Goal: Task Accomplishment & Management: Manage account settings

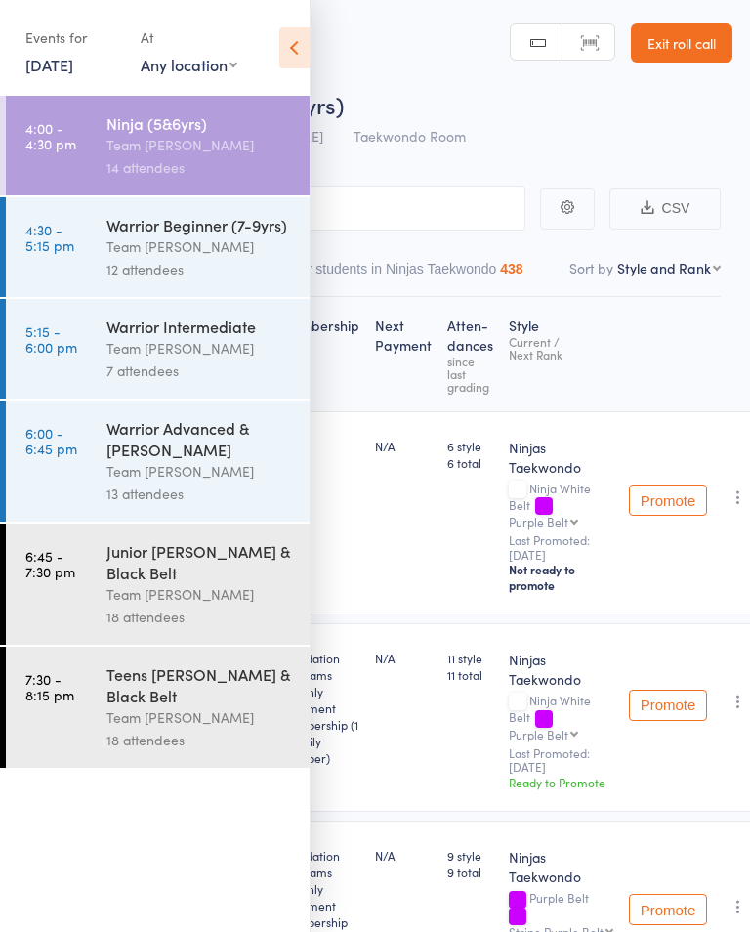
click at [288, 48] on icon at bounding box center [294, 47] width 30 height 41
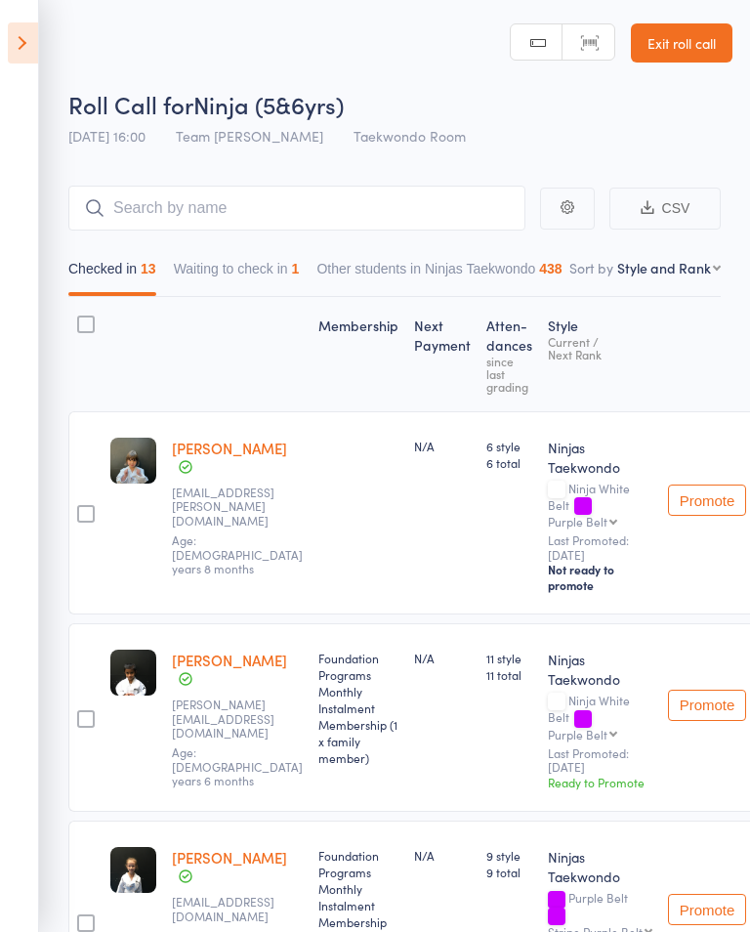
click at [267, 274] on button "Waiting to check in 1" at bounding box center [237, 273] width 126 height 45
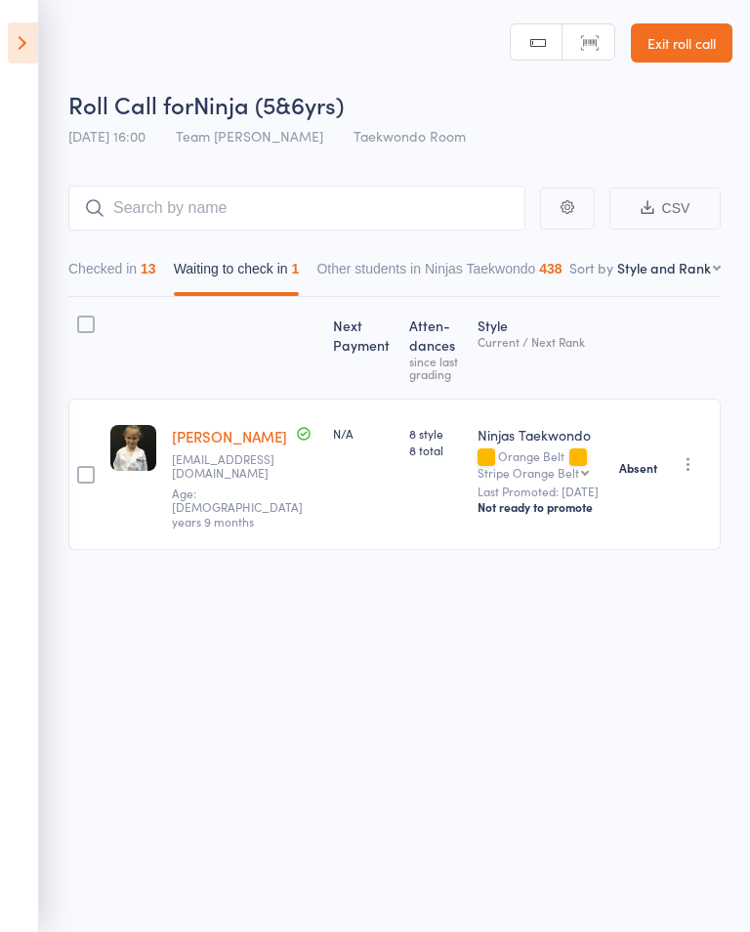
click at [119, 284] on button "Checked in 13" at bounding box center [112, 273] width 88 height 45
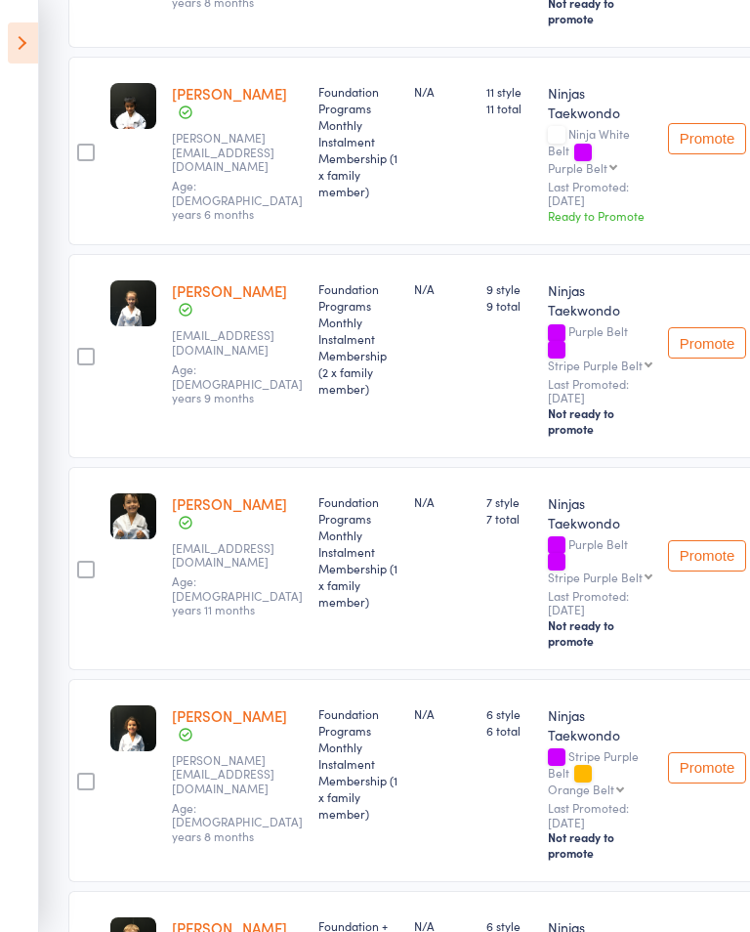
scroll to position [851, 0]
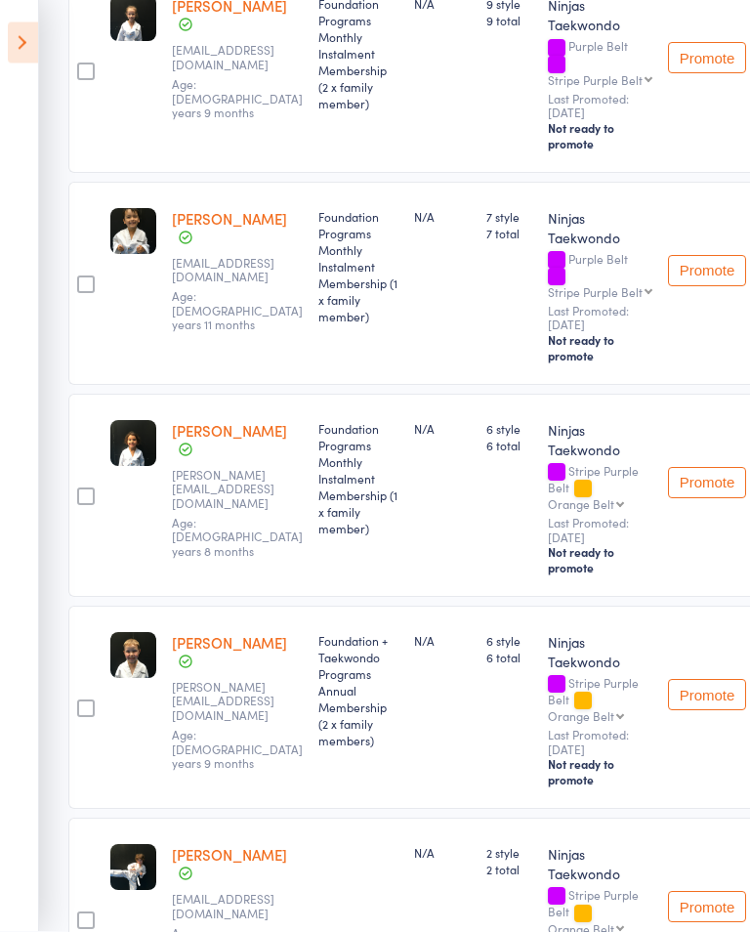
click at [25, 51] on icon at bounding box center [23, 42] width 30 height 41
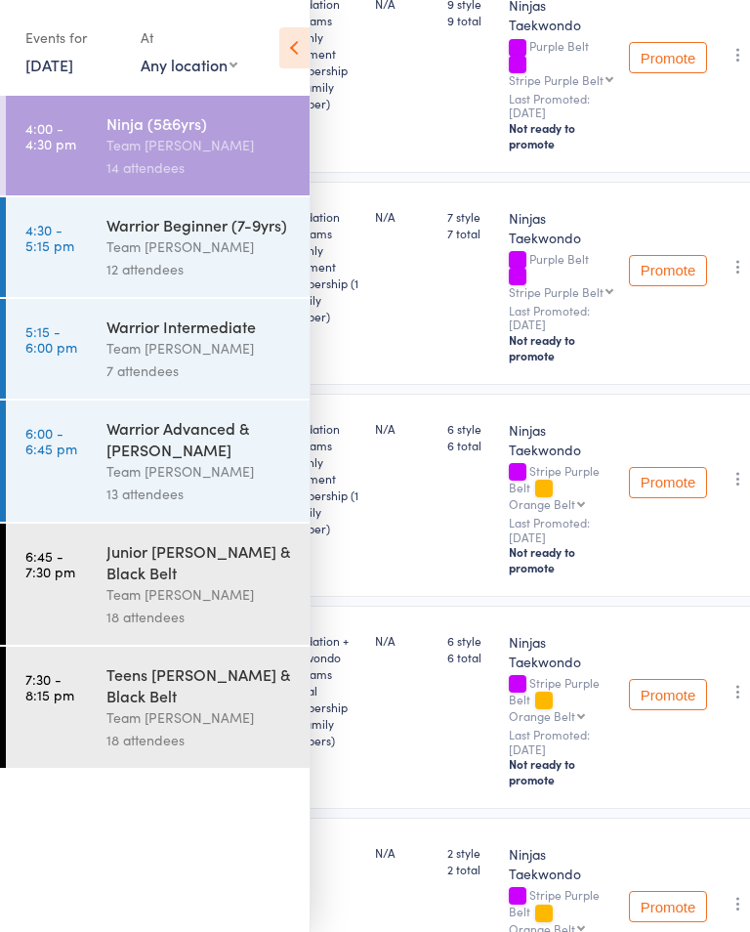
click at [83, 267] on link "4:30 - 5:15 pm Warrior Beginner (7-9yrs) Team [PERSON_NAME] 12 attendees" at bounding box center [158, 247] width 304 height 100
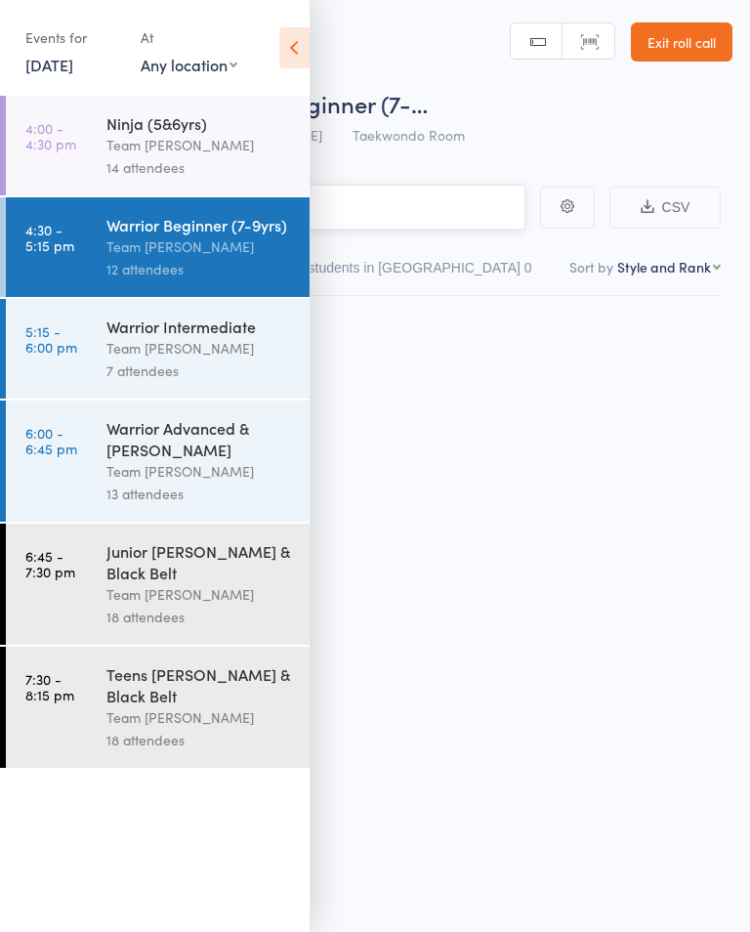
scroll to position [1, 0]
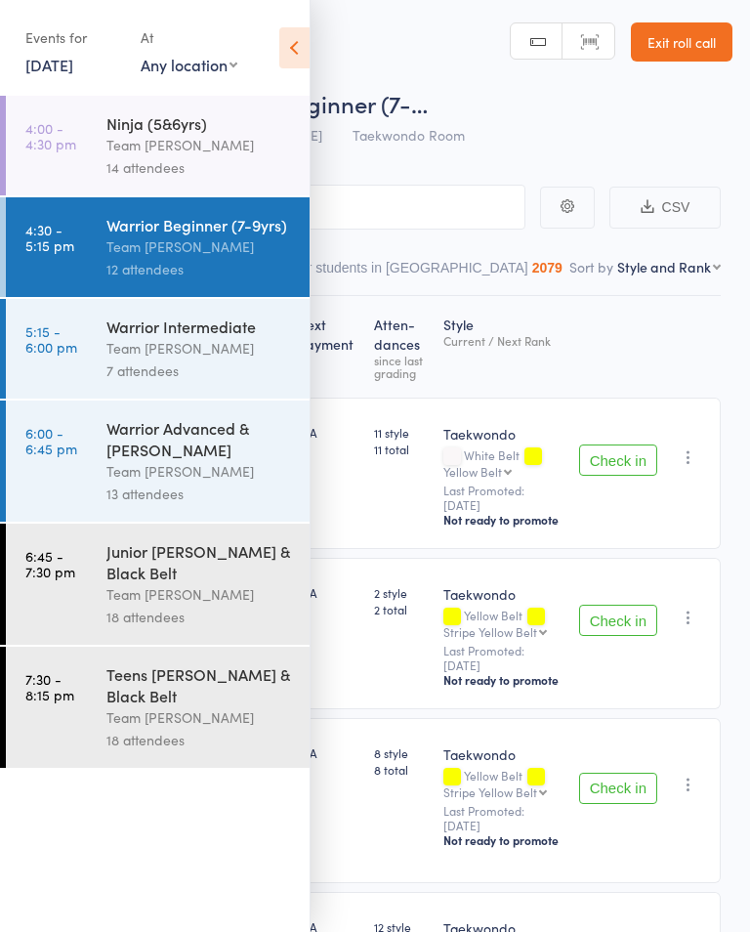
click at [259, 30] on div "Events for [DATE] [DATE] [DATE] Sun Mon Tue Wed Thu Fri Sat 31 27 28 29 30 31 0…" at bounding box center [155, 49] width 310 height 99
click at [323, 59] on header "Roll Call for Warrior Beginner (7-… [DATE] 16:30 Team [PERSON_NAME] Taekwondo R…" at bounding box center [375, 77] width 750 height 156
click at [307, 37] on icon at bounding box center [294, 47] width 30 height 41
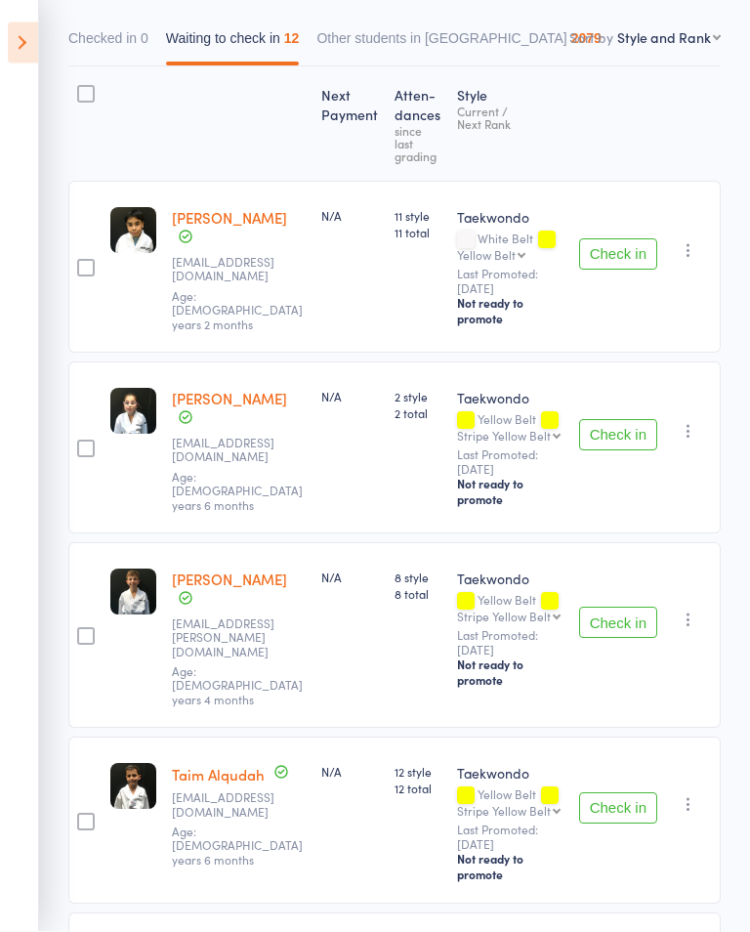
click at [624, 608] on button "Check in" at bounding box center [618, 623] width 78 height 31
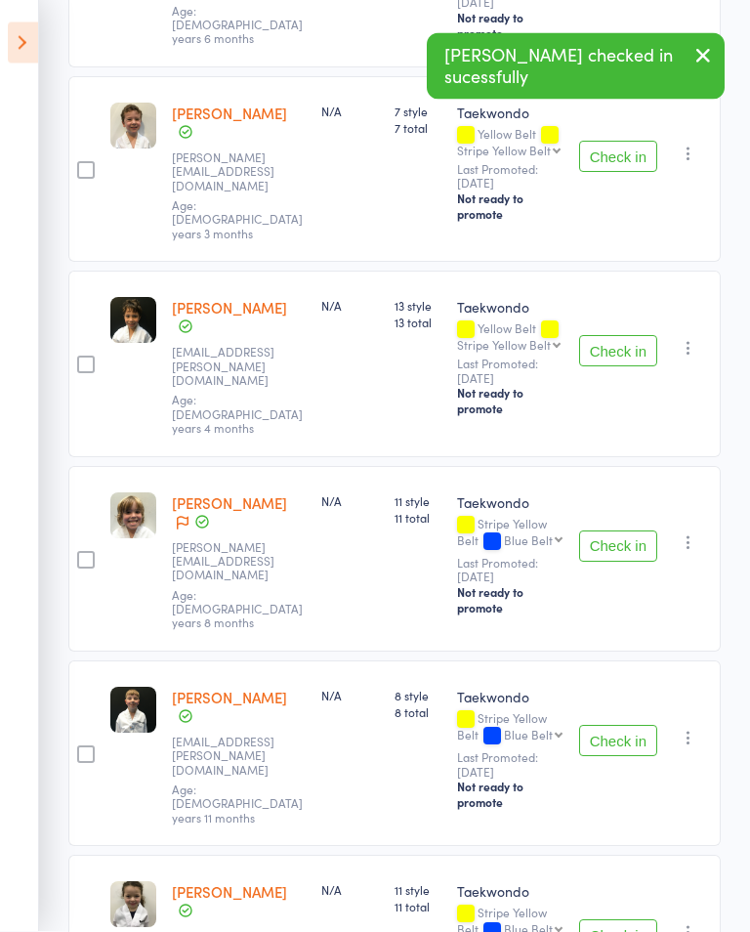
scroll to position [1051, 0]
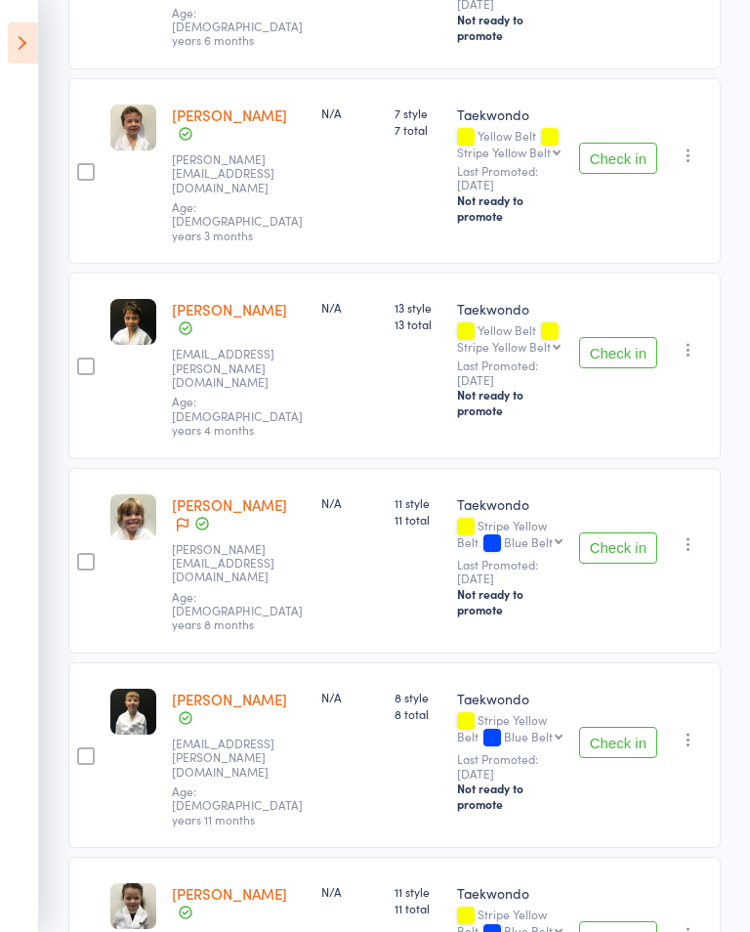
click at [625, 727] on button "Check in" at bounding box center [618, 742] width 78 height 31
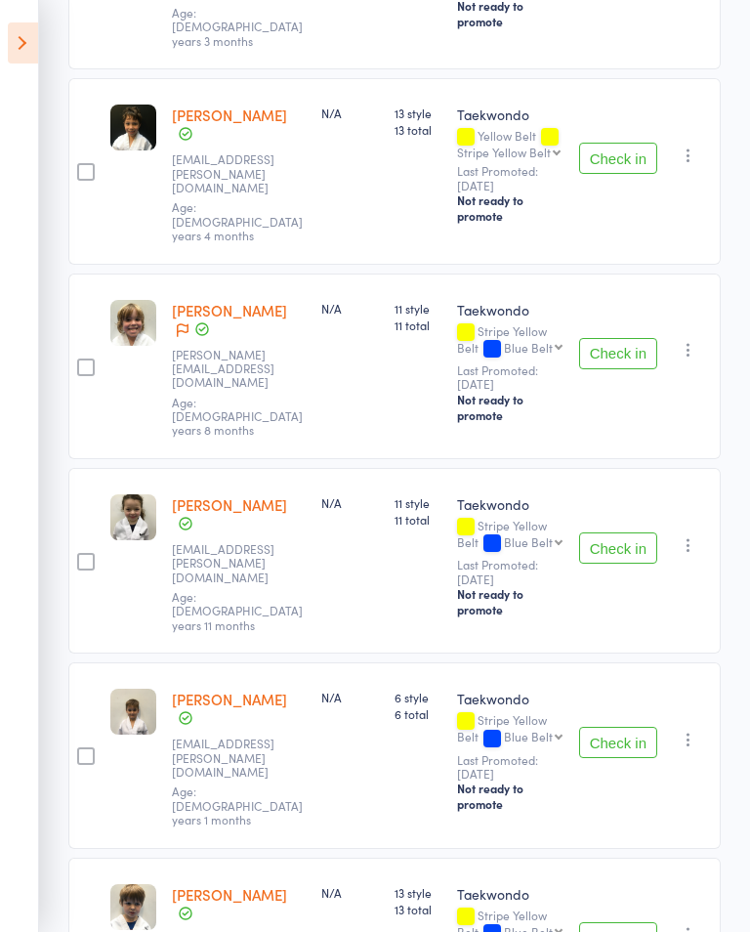
scroll to position [1310, 0]
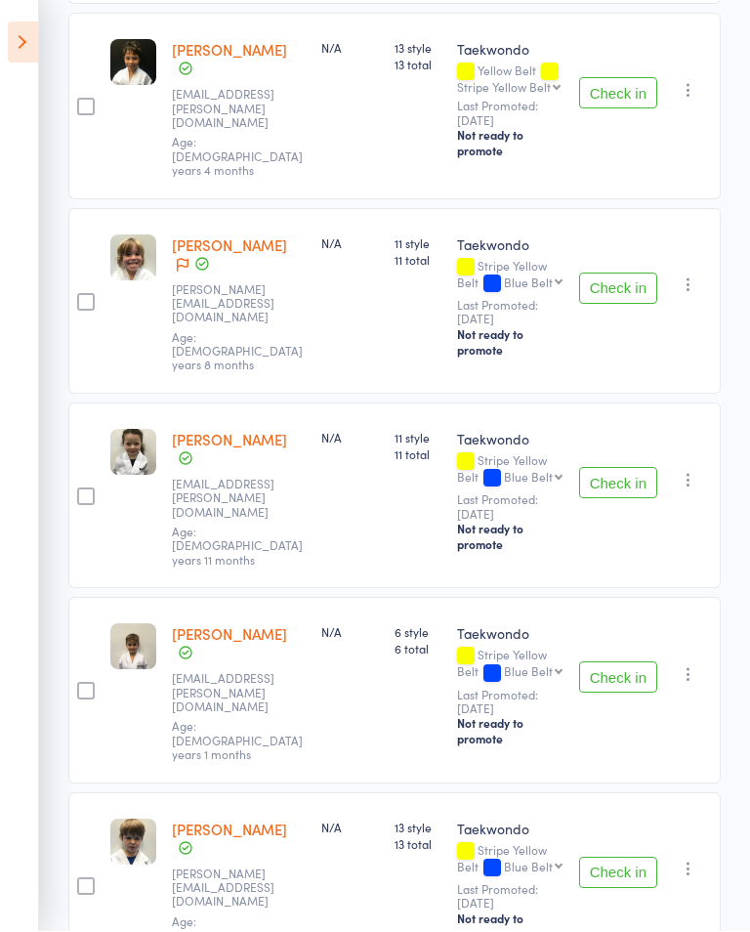
click at [620, 858] on button "Check in" at bounding box center [618, 873] width 78 height 31
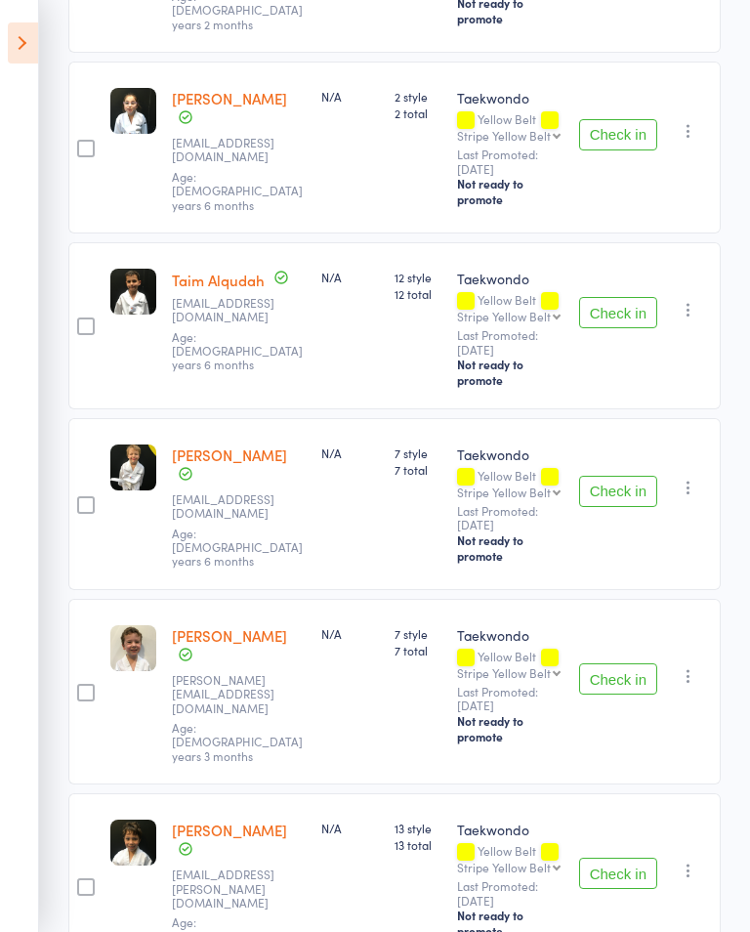
scroll to position [618, 0]
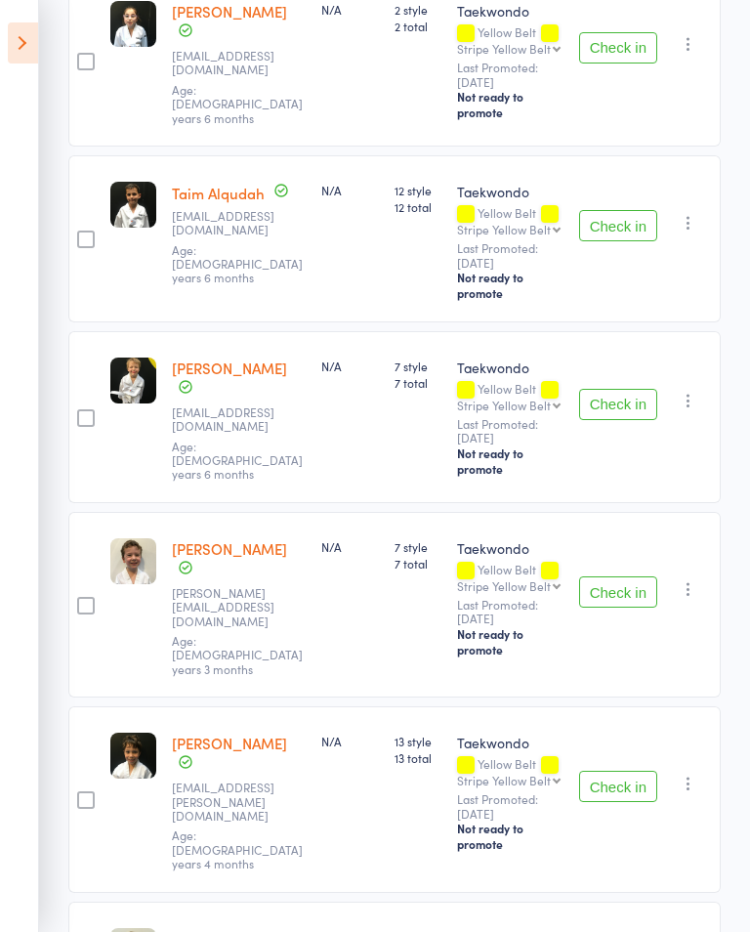
click at [613, 400] on button "Check in" at bounding box center [618, 404] width 78 height 31
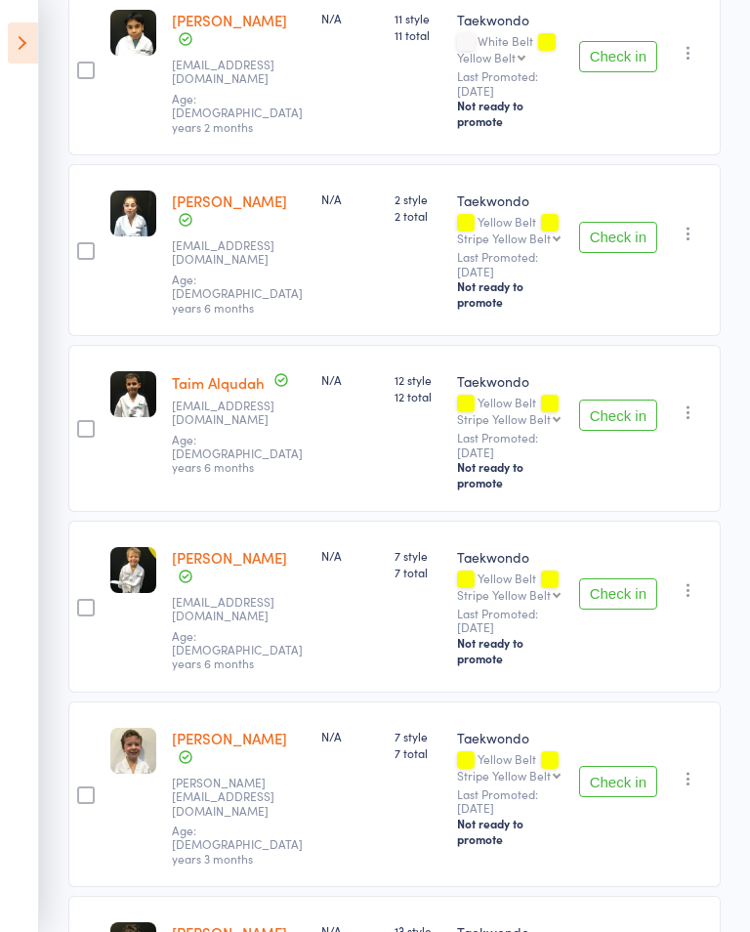
scroll to position [425, 0]
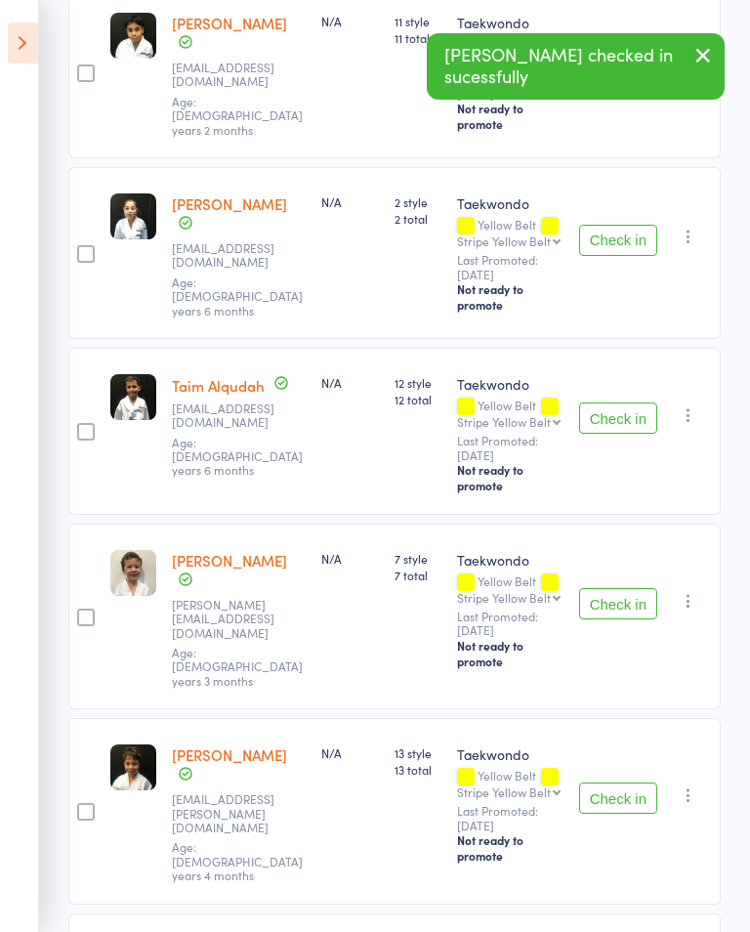
click at [622, 232] on button "Check in" at bounding box center [618, 240] width 78 height 31
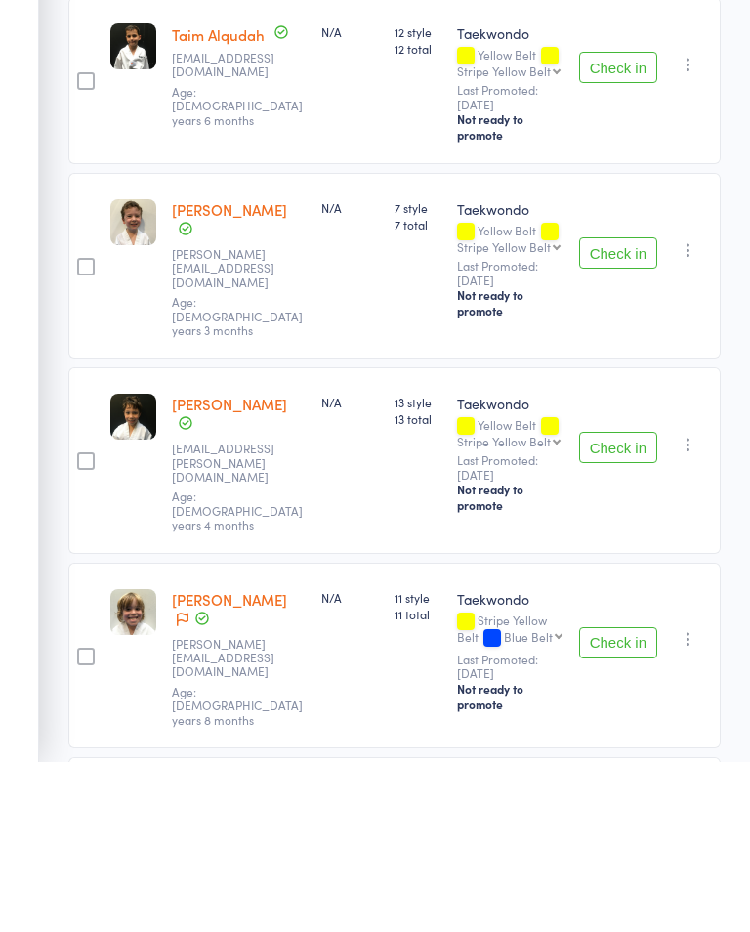
scroll to position [773, 0]
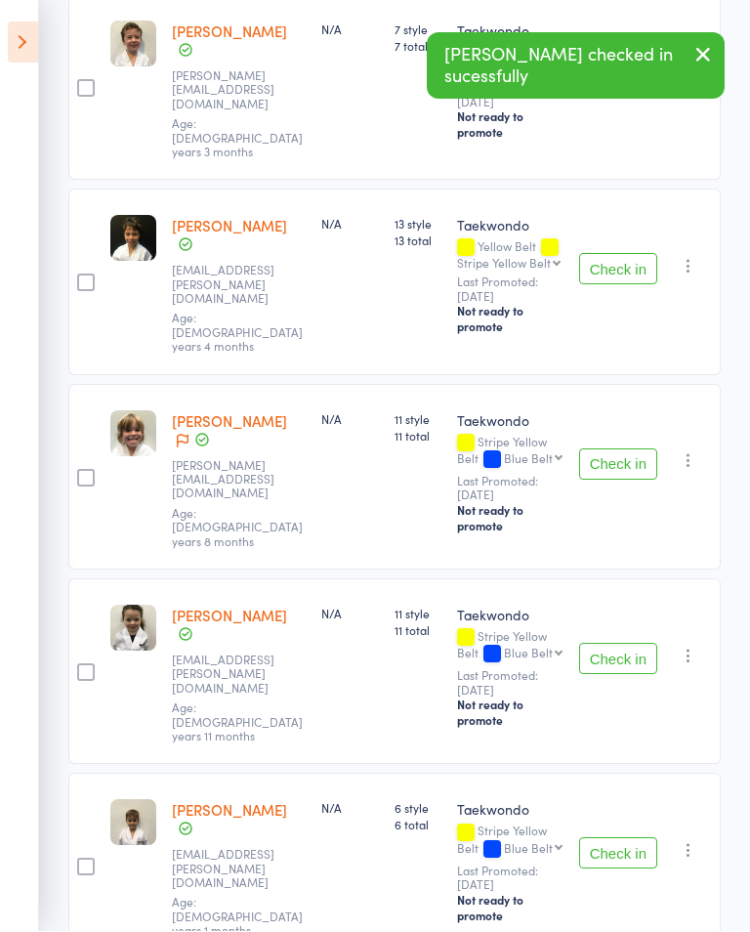
click at [615, 449] on button "Check in" at bounding box center [618, 464] width 78 height 31
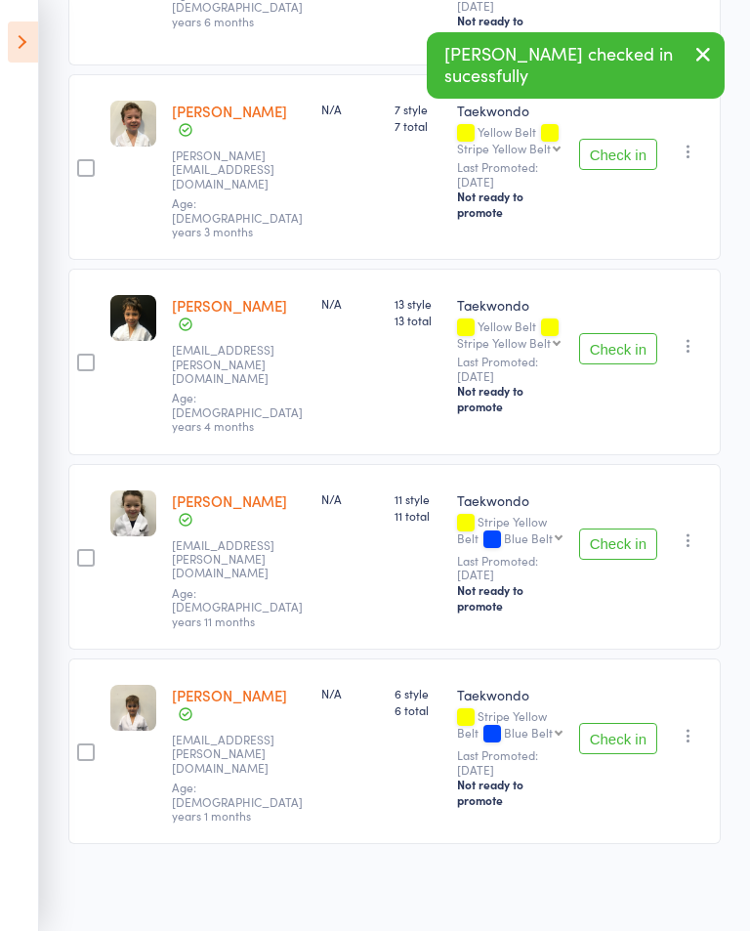
scroll to position [592, 0]
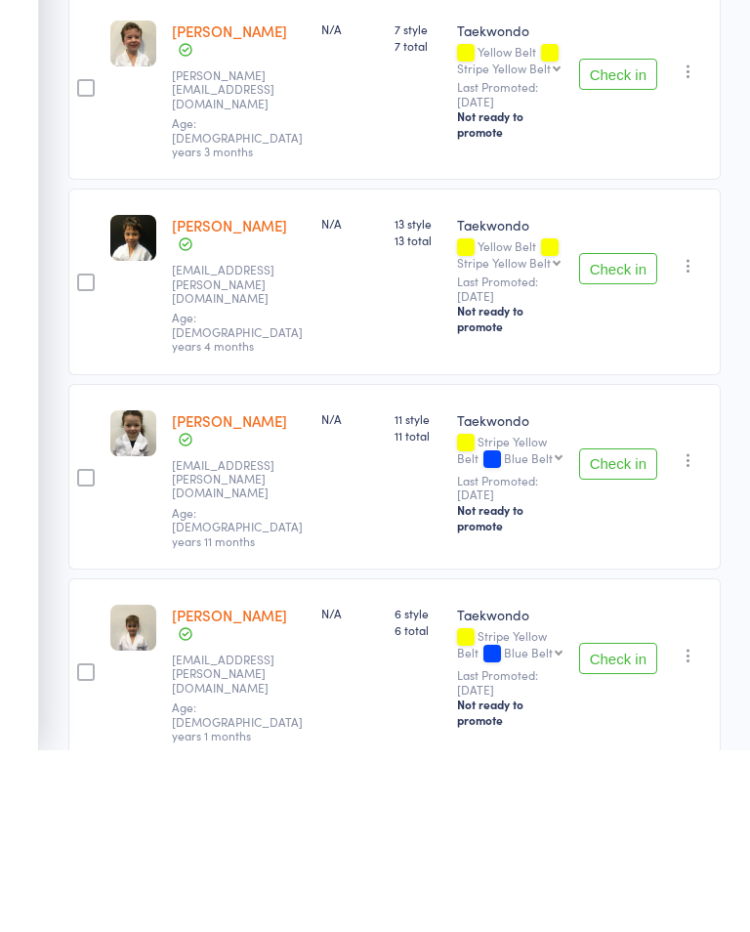
click at [612, 825] on button "Check in" at bounding box center [618, 840] width 78 height 31
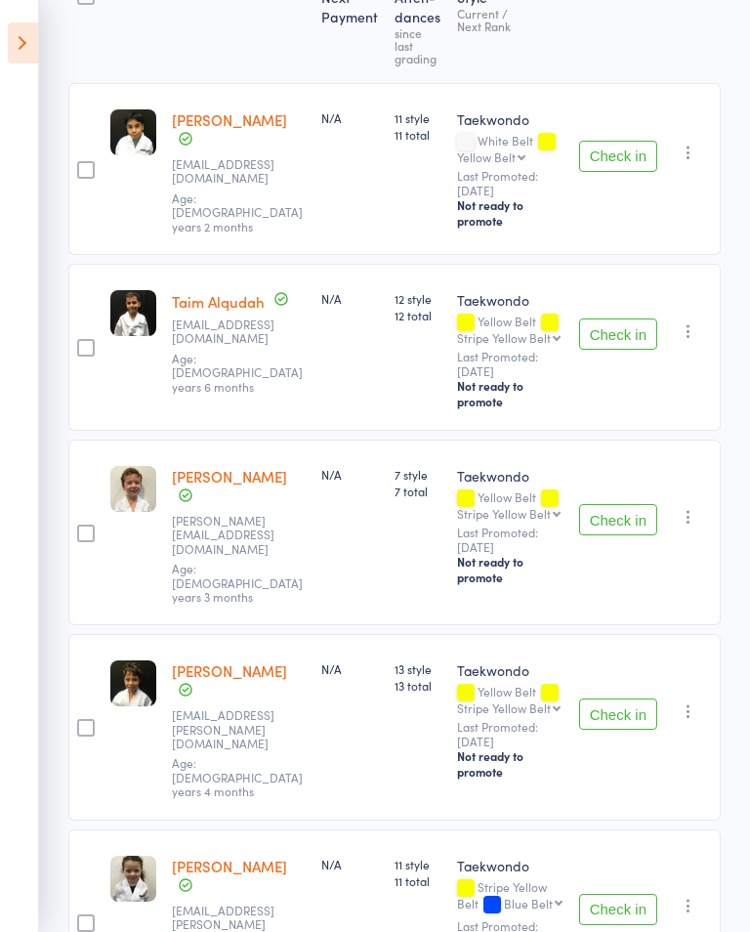
scroll to position [410, 0]
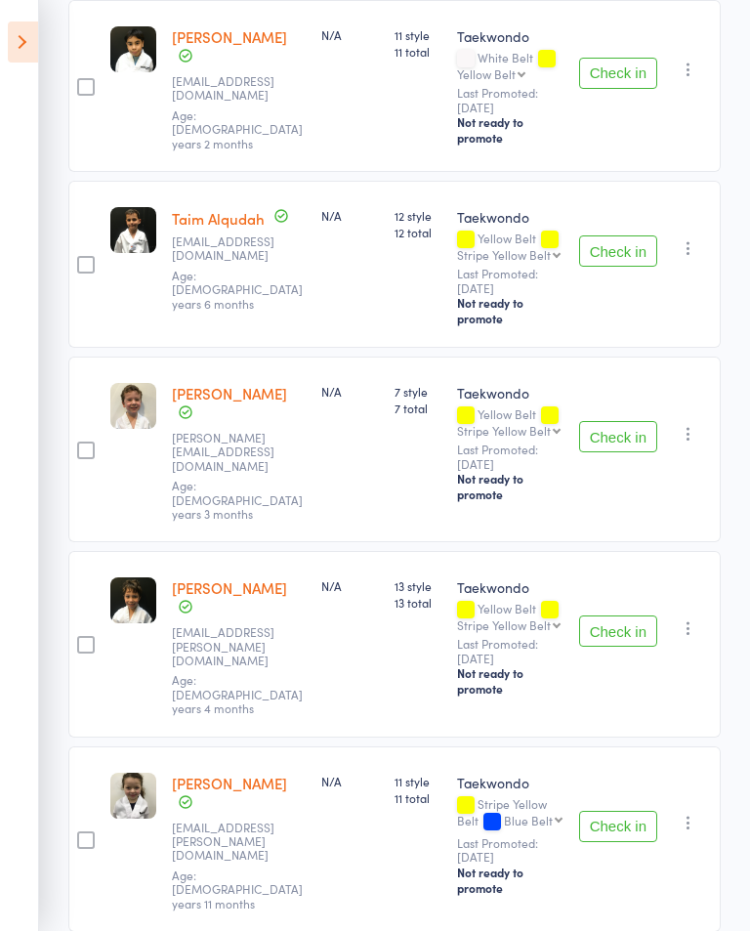
click at [607, 812] on button "Check in" at bounding box center [618, 827] width 78 height 31
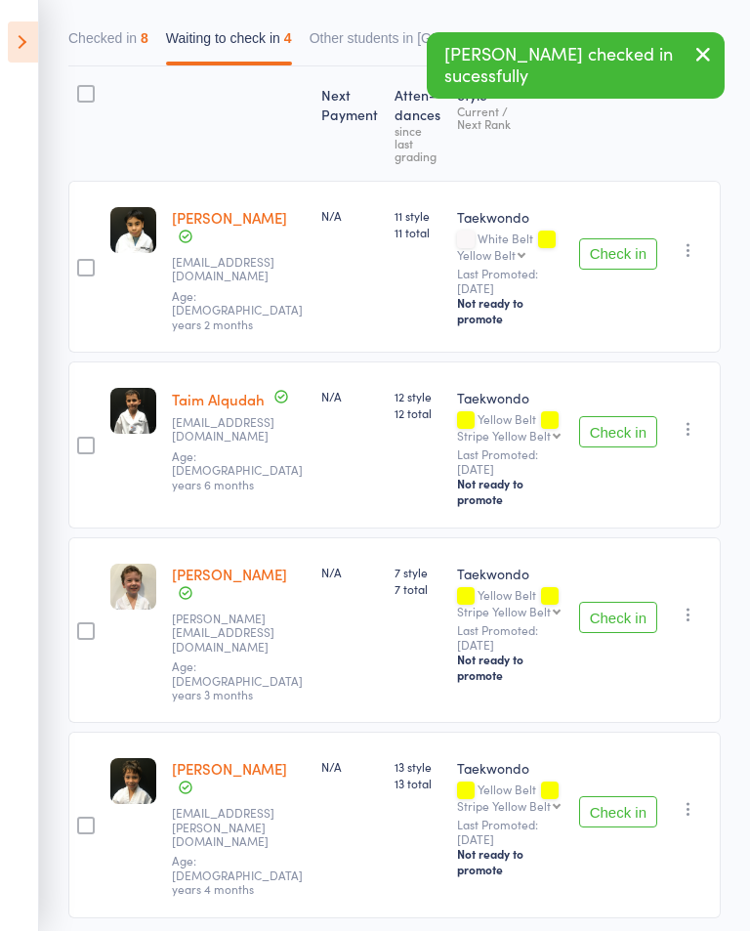
click at [618, 417] on button "Check in" at bounding box center [618, 432] width 78 height 31
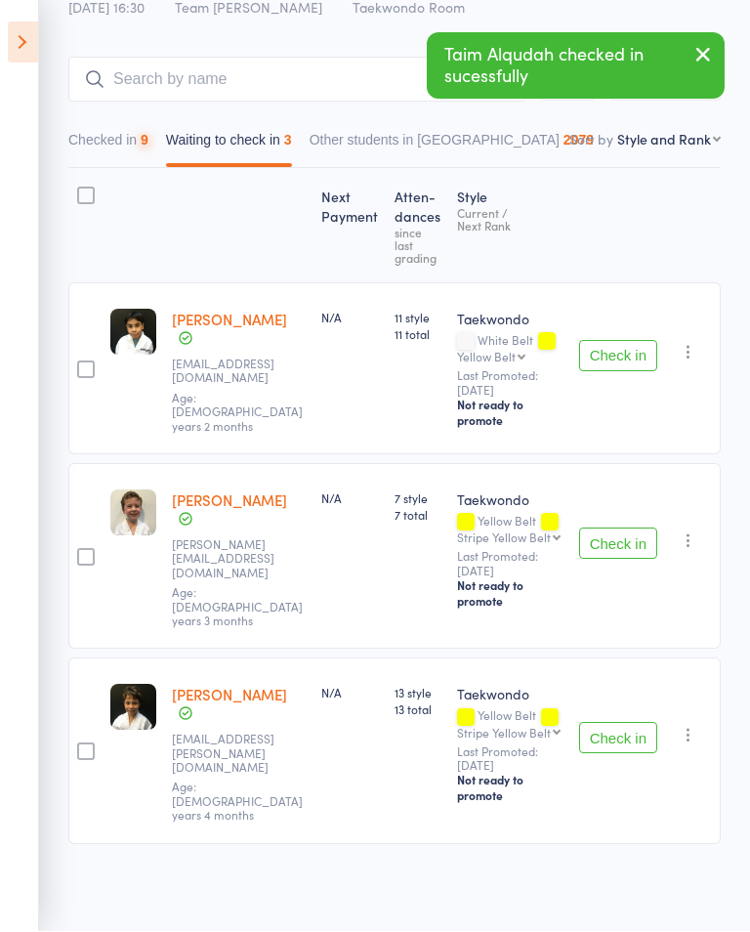
scroll to position [52, 0]
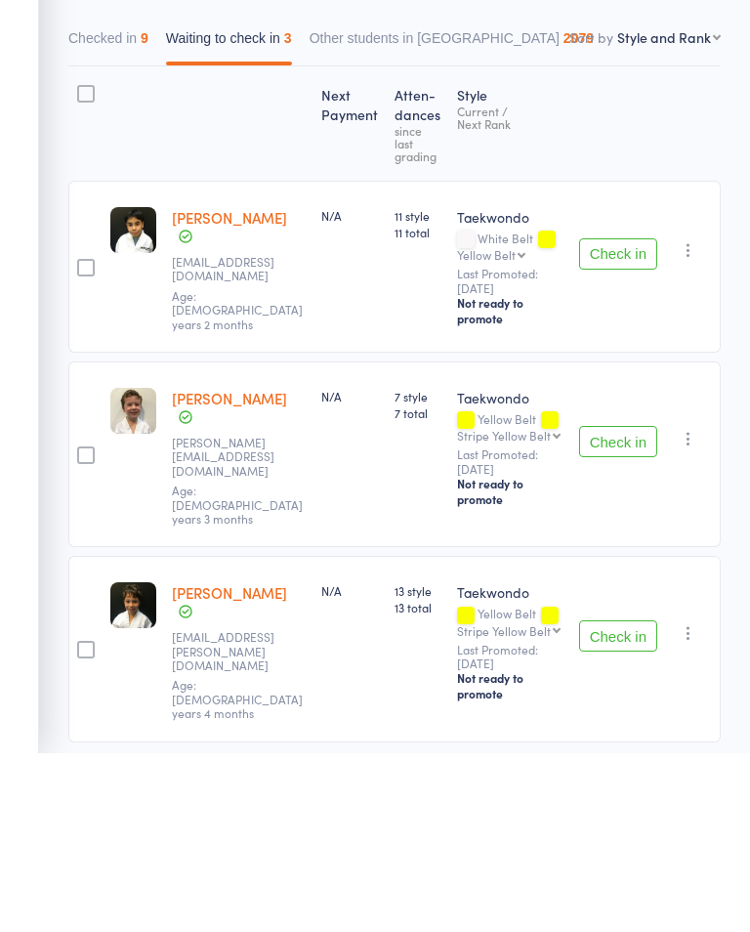
click at [621, 417] on button "Check in" at bounding box center [618, 432] width 78 height 31
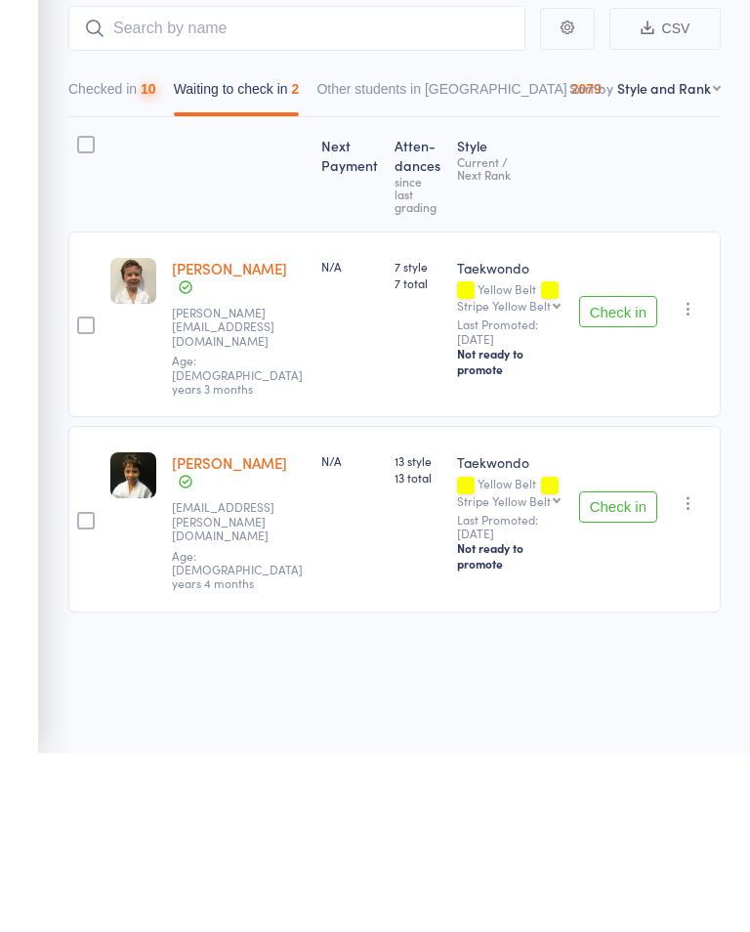
scroll to position [0, 0]
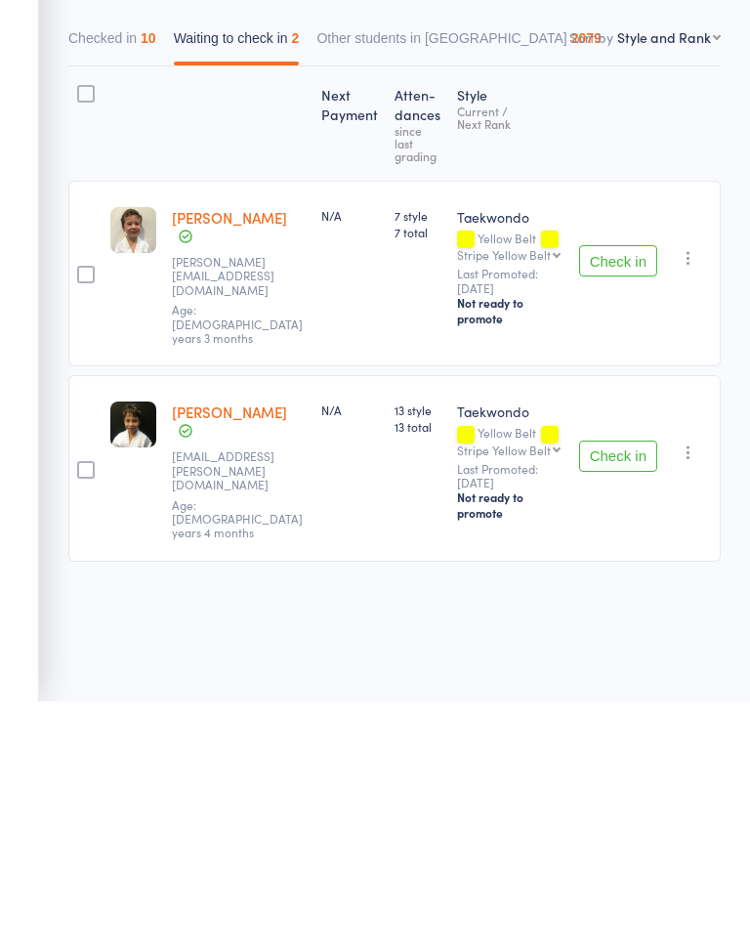
click at [610, 671] on button "Check in" at bounding box center [618, 686] width 78 height 31
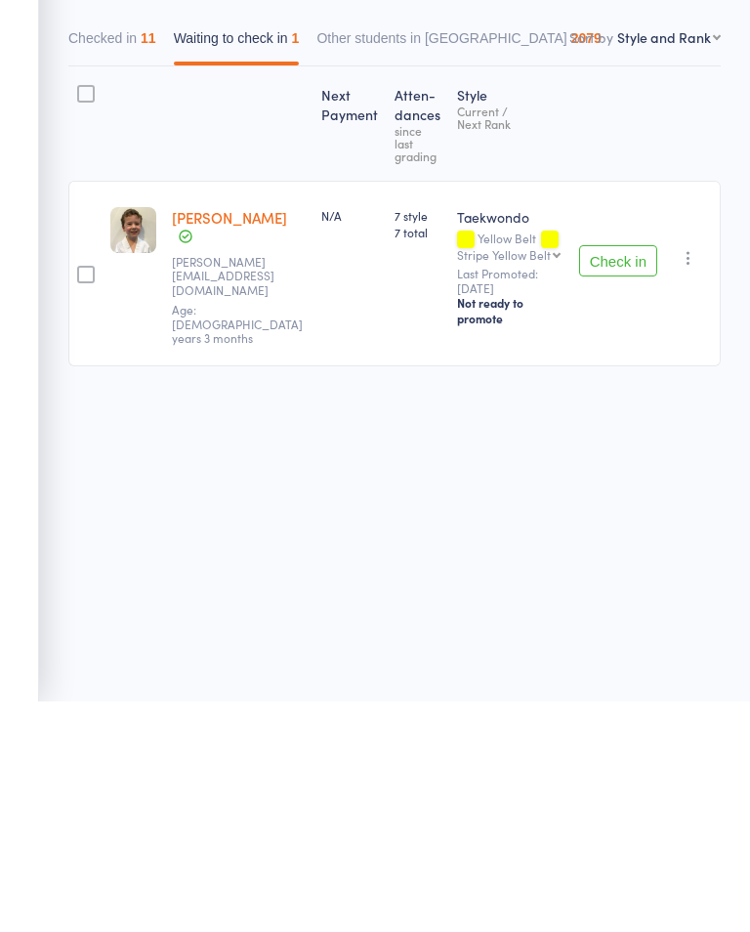
click at [89, 251] on button "Checked in 11" at bounding box center [112, 273] width 88 height 45
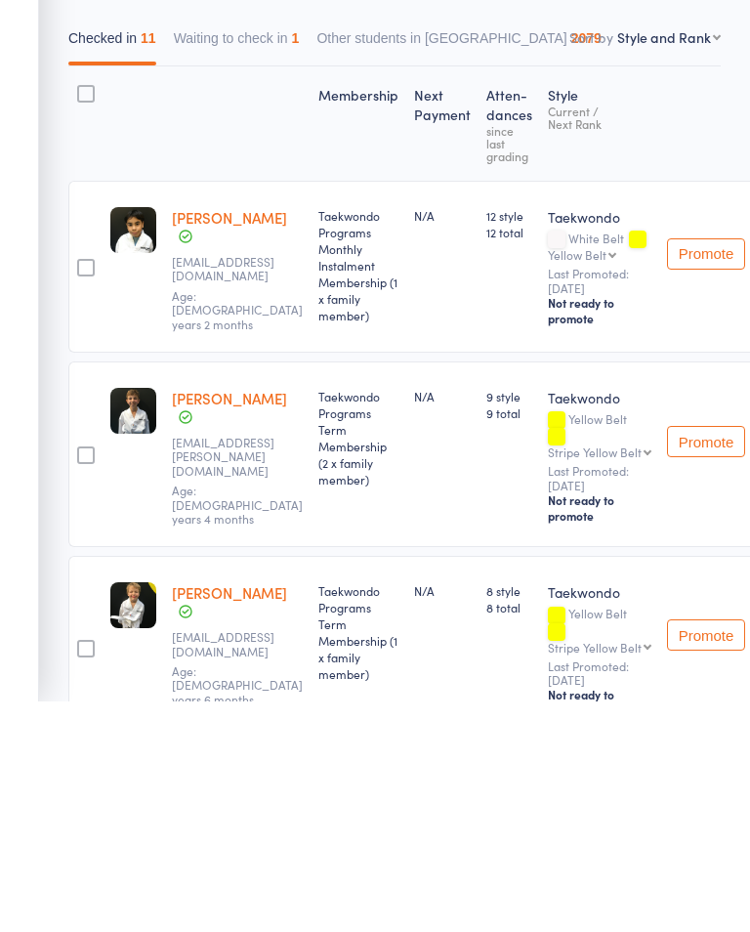
scroll to position [231, 0]
